Goal: Task Accomplishment & Management: Manage account settings

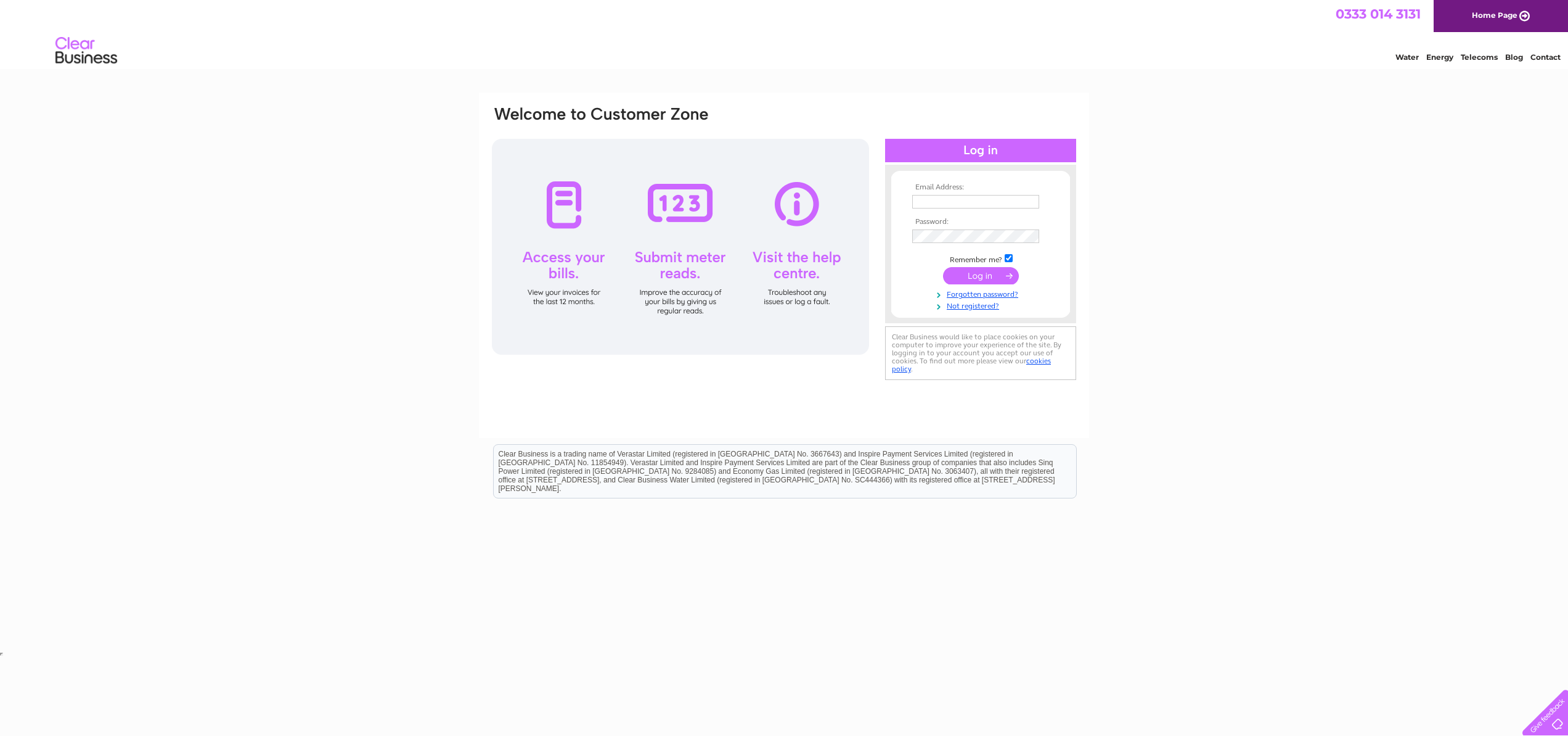
type input "accounts@freeagent.com"
click at [973, 278] on input "submit" at bounding box center [981, 275] width 76 height 17
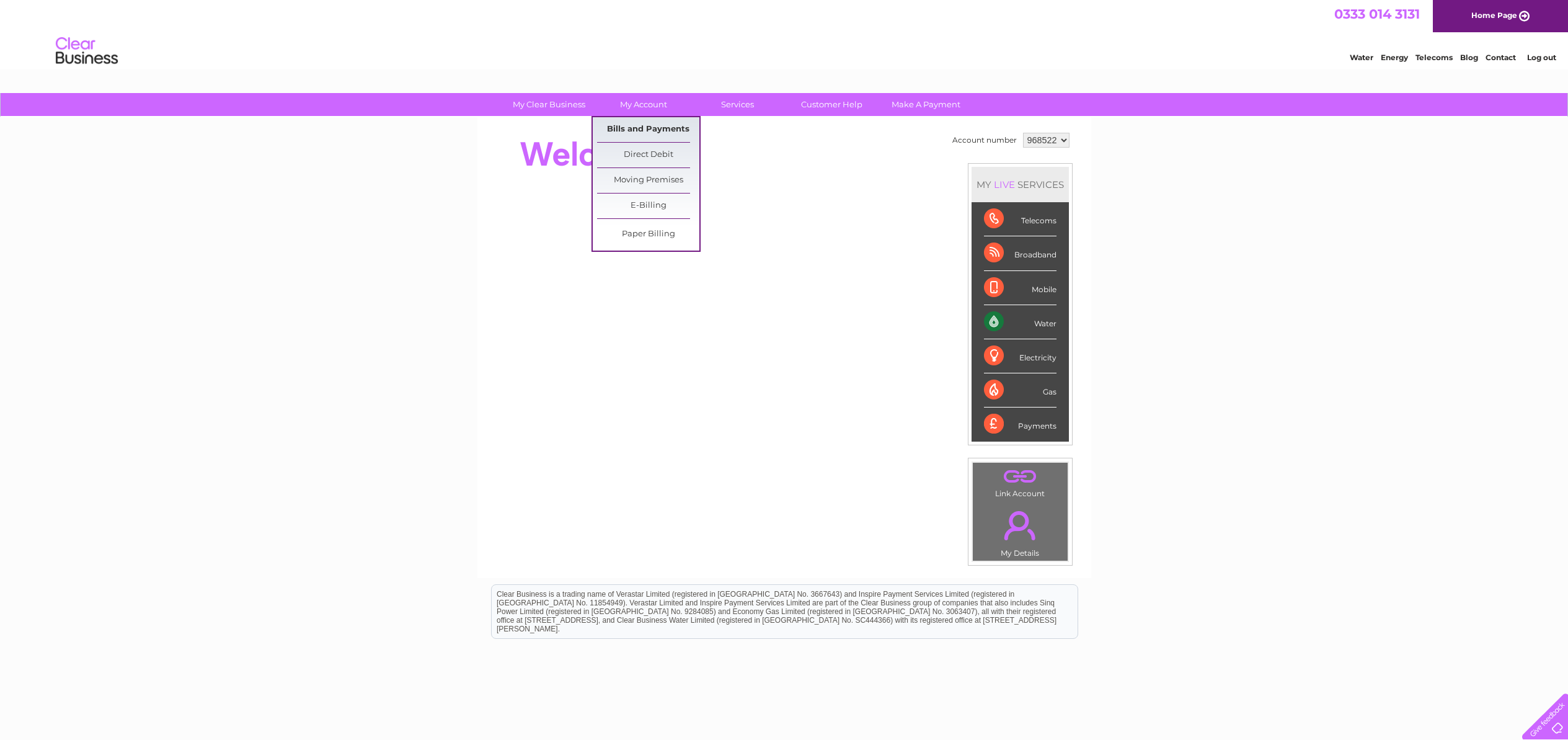
click at [632, 132] on link "Bills and Payments" at bounding box center [647, 129] width 102 height 25
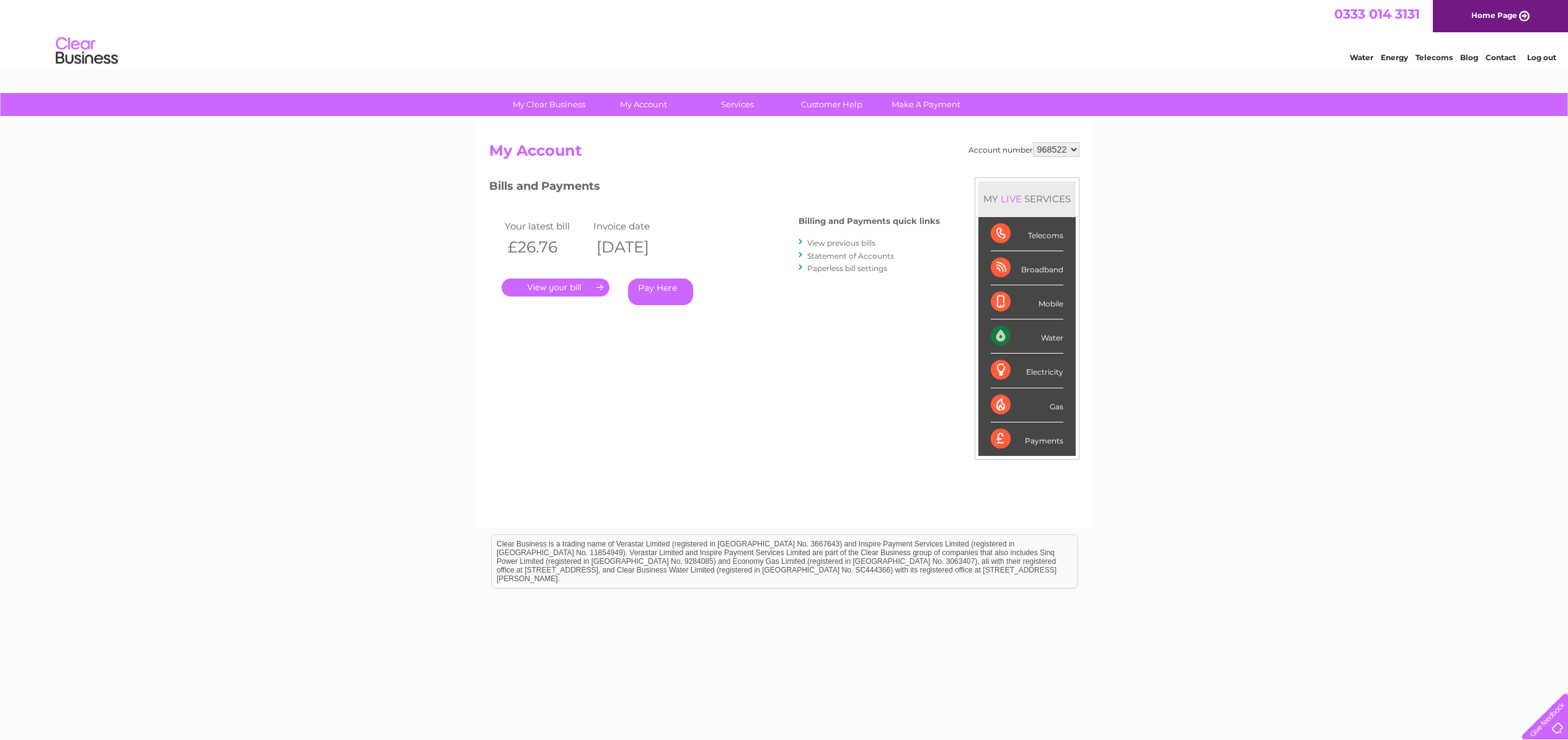
click at [565, 288] on link "." at bounding box center [555, 288] width 108 height 18
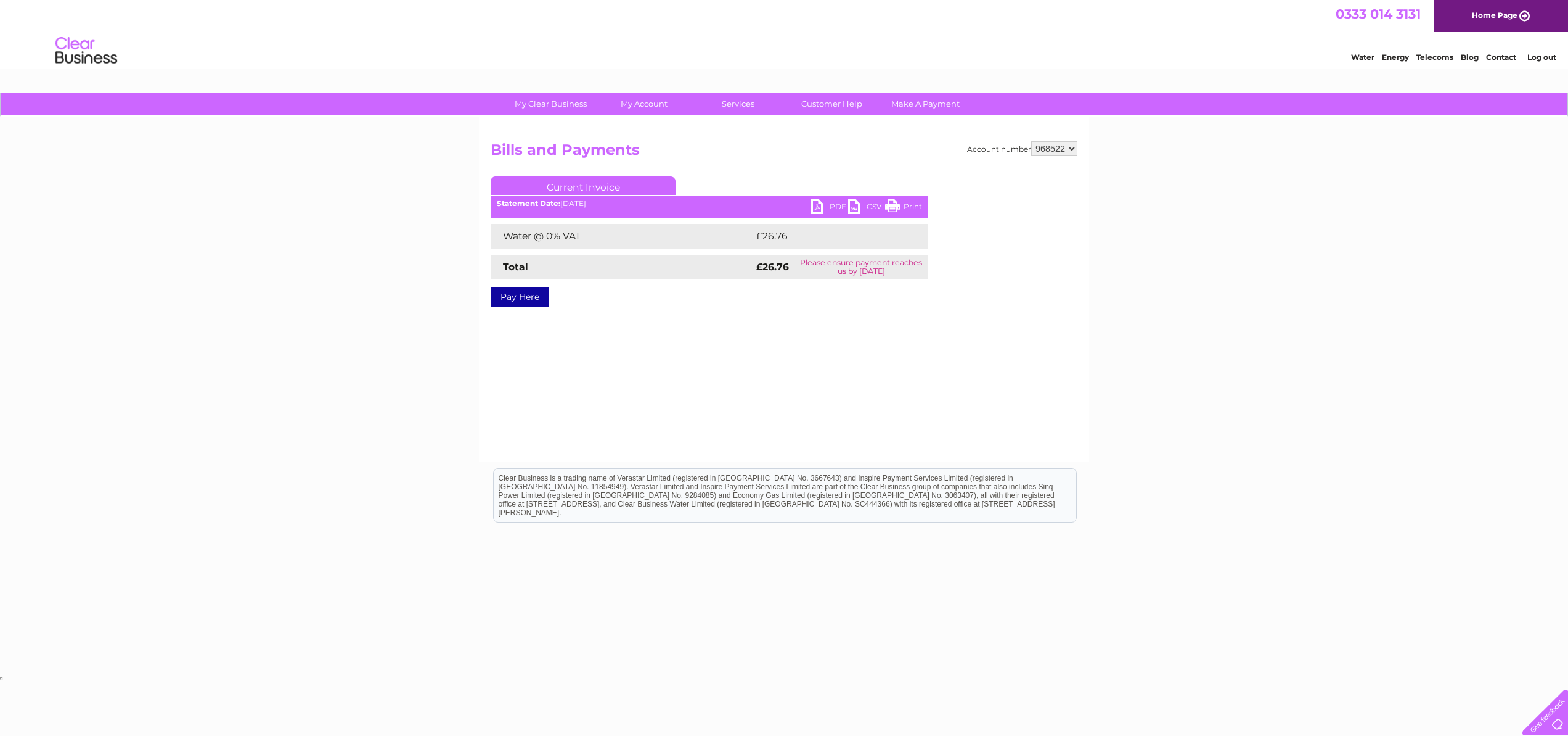
click at [824, 202] on link "PDF" at bounding box center [830, 209] width 37 height 18
